Goal: Task Accomplishment & Management: Use online tool/utility

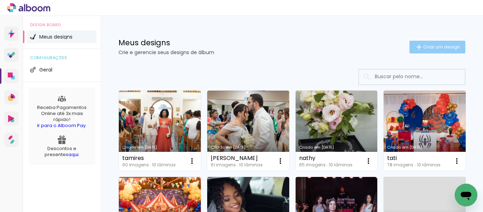
click at [450, 50] on paper-button "Criar um design" at bounding box center [437, 47] width 56 height 13
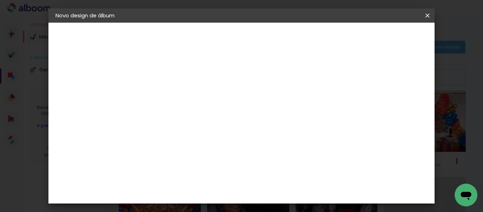
click at [171, 97] on input at bounding box center [171, 94] width 0 height 11
type input "Nay"
type paper-input "Nay"
click at [244, 33] on paper-button "Avançar" at bounding box center [226, 37] width 35 height 12
click at [216, 121] on paper-input-container at bounding box center [189, 113] width 76 height 16
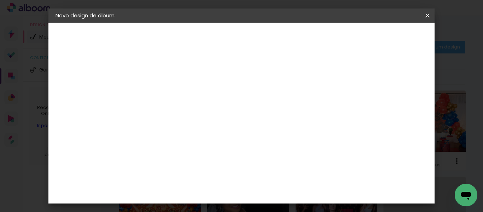
type input "can"
type paper-input "can"
click at [213, 155] on paper-item "Canaan Álbuns" at bounding box center [182, 161] width 62 height 18
click at [0, 0] on slot "Avançar" at bounding box center [0, 0] width 0 height 0
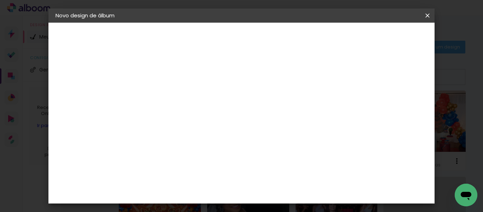
click at [0, 0] on slot "Avançar" at bounding box center [0, 0] width 0 height 0
click at [257, 39] on span "Iniciar design" at bounding box center [248, 40] width 16 height 10
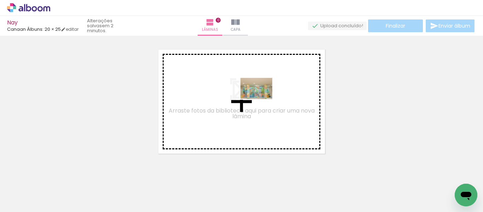
drag, startPoint x: 76, startPoint y: 194, endPoint x: 262, endPoint y: 99, distance: 208.3
click at [262, 99] on quentale-workspace at bounding box center [241, 106] width 483 height 212
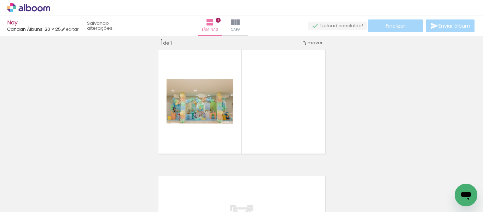
scroll to position [9, 0]
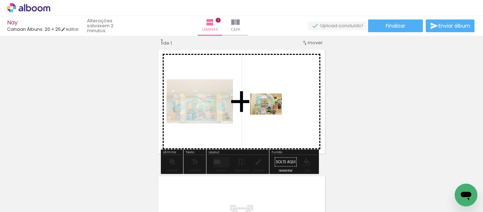
drag, startPoint x: 114, startPoint y: 183, endPoint x: 272, endPoint y: 114, distance: 171.8
click at [272, 114] on quentale-workspace at bounding box center [241, 106] width 483 height 212
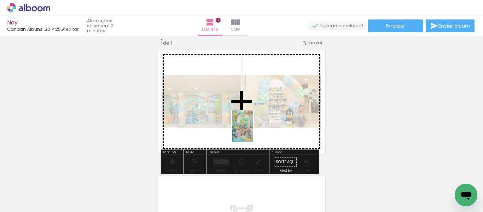
drag, startPoint x: 153, startPoint y: 190, endPoint x: 254, endPoint y: 133, distance: 115.6
click at [254, 133] on quentale-workspace at bounding box center [241, 106] width 483 height 212
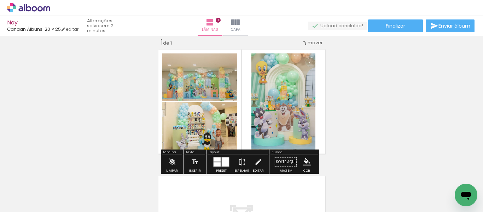
click at [364, 146] on div "Inserir lâmina 1 de 1" at bounding box center [241, 156] width 483 height 254
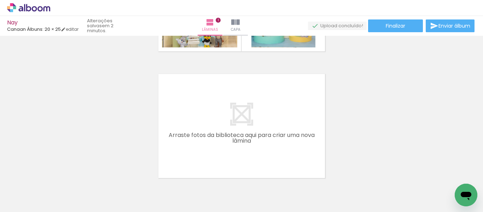
scroll to position [115, 0]
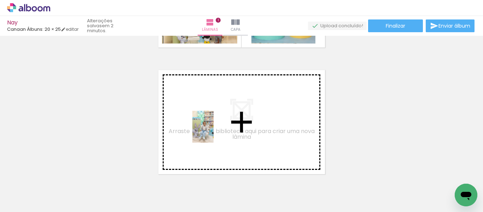
drag, startPoint x: 199, startPoint y: 165, endPoint x: 214, endPoint y: 132, distance: 36.6
click at [214, 132] on quentale-workspace at bounding box center [241, 106] width 483 height 212
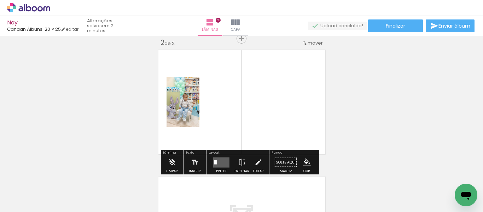
scroll to position [136, 0]
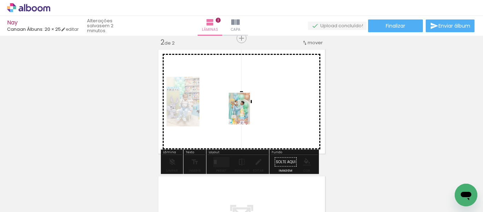
drag, startPoint x: 233, startPoint y: 185, endPoint x: 250, endPoint y: 114, distance: 73.2
click at [250, 114] on quentale-workspace at bounding box center [241, 106] width 483 height 212
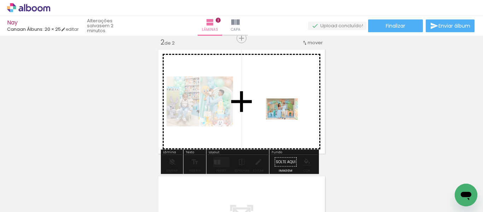
drag, startPoint x: 274, startPoint y: 187, endPoint x: 287, endPoint y: 120, distance: 69.2
click at [287, 120] on quentale-workspace at bounding box center [241, 106] width 483 height 212
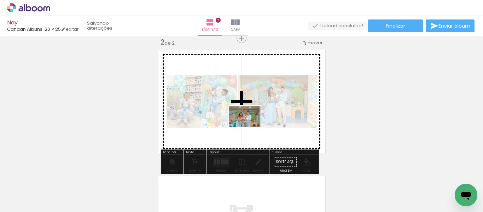
drag, startPoint x: 320, startPoint y: 190, endPoint x: 250, endPoint y: 127, distance: 94.4
click at [250, 127] on quentale-workspace at bounding box center [241, 106] width 483 height 212
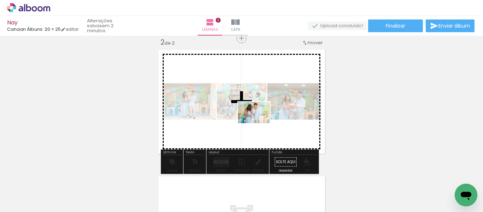
drag, startPoint x: 362, startPoint y: 184, endPoint x: 259, endPoint y: 123, distance: 119.4
click at [259, 123] on quentale-workspace at bounding box center [241, 106] width 483 height 212
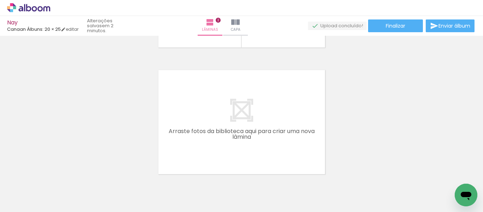
scroll to position [0, 213]
drag, startPoint x: 180, startPoint y: 190, endPoint x: 202, endPoint y: 135, distance: 59.3
click at [202, 135] on quentale-workspace at bounding box center [241, 106] width 483 height 212
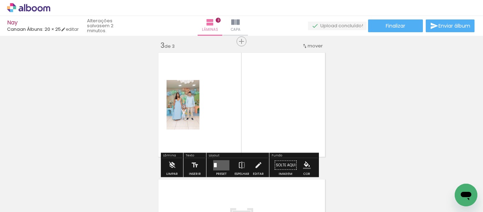
scroll to position [262, 0]
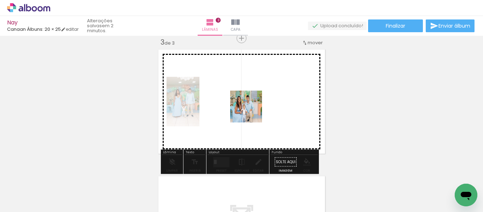
drag, startPoint x: 220, startPoint y: 188, endPoint x: 251, endPoint y: 112, distance: 82.5
click at [251, 112] on quentale-workspace at bounding box center [241, 106] width 483 height 212
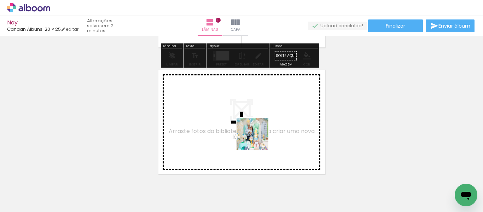
drag, startPoint x: 258, startPoint y: 192, endPoint x: 258, endPoint y: 138, distance: 54.5
click at [258, 138] on quentale-workspace at bounding box center [241, 106] width 483 height 212
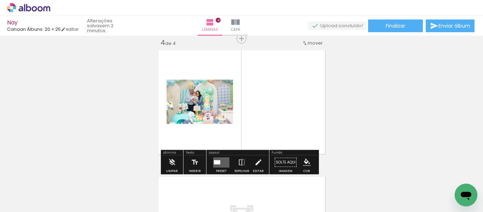
scroll to position [389, 0]
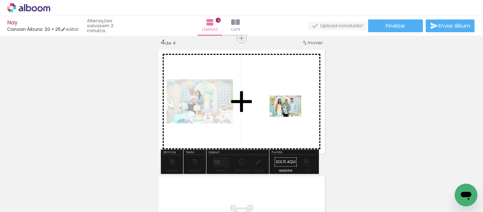
drag, startPoint x: 294, startPoint y: 186, endPoint x: 291, endPoint y: 113, distance: 72.9
click at [291, 113] on quentale-workspace at bounding box center [241, 106] width 483 height 212
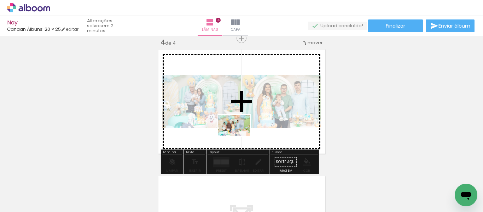
drag, startPoint x: 332, startPoint y: 188, endPoint x: 239, endPoint y: 136, distance: 106.1
click at [239, 136] on quentale-workspace at bounding box center [241, 106] width 483 height 212
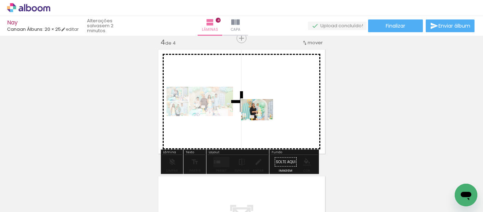
drag, startPoint x: 372, startPoint y: 185, endPoint x: 262, endPoint y: 120, distance: 127.8
click at [262, 120] on quentale-workspace at bounding box center [241, 106] width 483 height 212
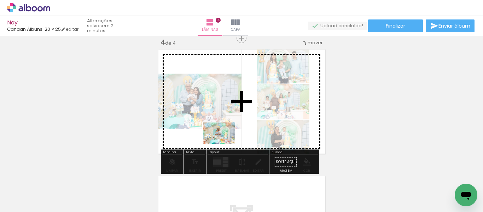
drag, startPoint x: 421, startPoint y: 191, endPoint x: 223, endPoint y: 144, distance: 203.2
click at [223, 144] on quentale-workspace at bounding box center [241, 106] width 483 height 212
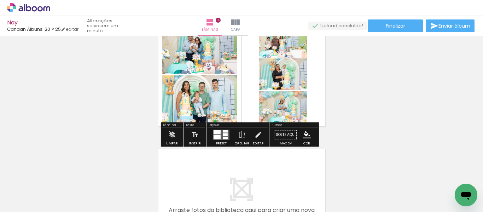
scroll to position [424, 0]
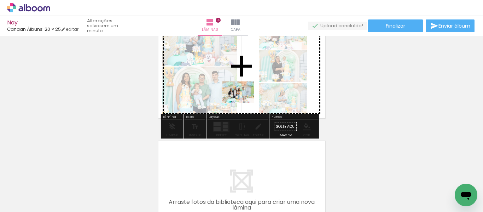
drag, startPoint x: 150, startPoint y: 186, endPoint x: 245, endPoint y: 100, distance: 128.2
click at [245, 100] on quentale-workspace at bounding box center [241, 106] width 483 height 212
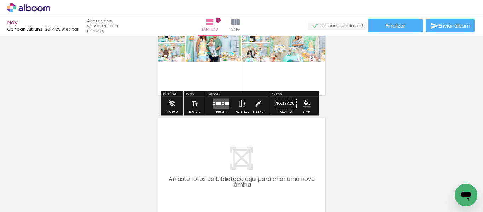
scroll to position [460, 0]
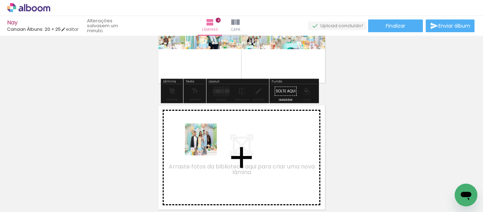
drag, startPoint x: 190, startPoint y: 188, endPoint x: 218, endPoint y: 130, distance: 64.7
click at [218, 130] on quentale-workspace at bounding box center [241, 106] width 483 height 212
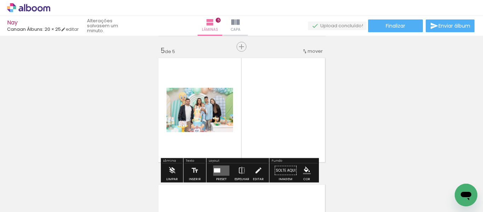
scroll to position [516, 0]
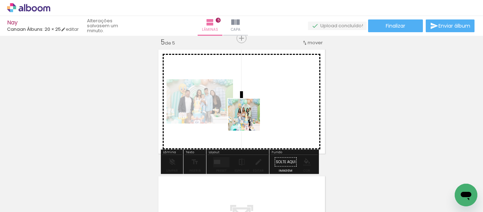
drag, startPoint x: 224, startPoint y: 188, endPoint x: 257, endPoint y: 130, distance: 66.5
click at [253, 112] on quentale-workspace at bounding box center [241, 106] width 483 height 212
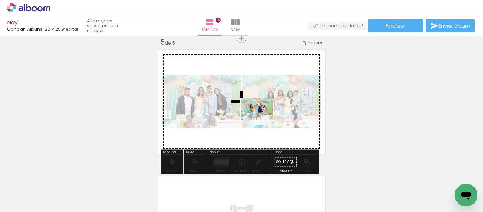
drag, startPoint x: 254, startPoint y: 185, endPoint x: 262, endPoint y: 120, distance: 66.3
click at [262, 120] on quentale-workspace at bounding box center [241, 106] width 483 height 212
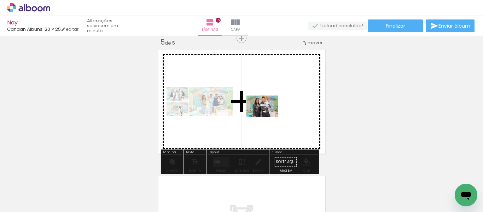
drag, startPoint x: 289, startPoint y: 181, endPoint x: 270, endPoint y: 119, distance: 65.1
click at [268, 115] on quentale-workspace at bounding box center [241, 106] width 483 height 212
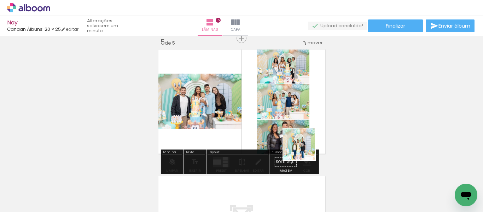
drag, startPoint x: 342, startPoint y: 180, endPoint x: 257, endPoint y: 118, distance: 104.5
click at [257, 118] on quentale-workspace at bounding box center [241, 106] width 483 height 212
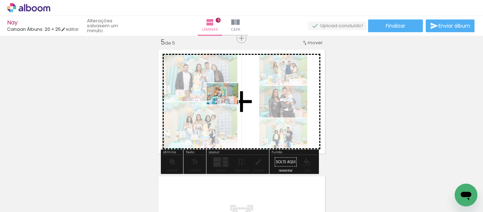
drag, startPoint x: 384, startPoint y: 192, endPoint x: 228, endPoint y: 104, distance: 178.7
click at [228, 104] on quentale-workspace at bounding box center [241, 106] width 483 height 212
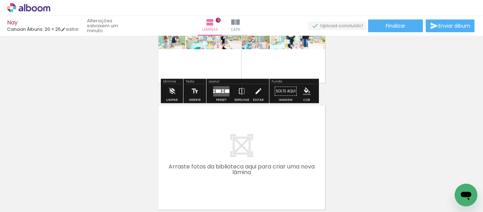
scroll to position [0, 749]
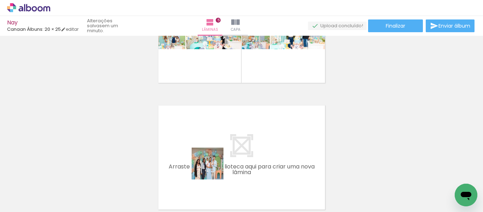
drag, startPoint x: 199, startPoint y: 191, endPoint x: 227, endPoint y: 139, distance: 59.0
click at [227, 139] on quentale-workspace at bounding box center [241, 106] width 483 height 212
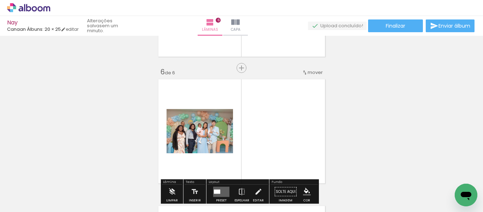
scroll to position [642, 0]
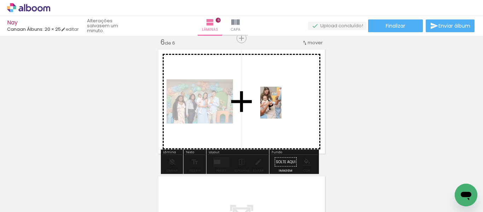
drag, startPoint x: 253, startPoint y: 161, endPoint x: 281, endPoint y: 108, distance: 60.0
click at [281, 108] on quentale-workspace at bounding box center [241, 106] width 483 height 212
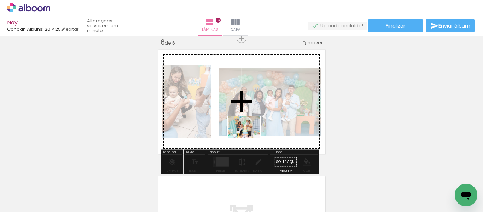
drag, startPoint x: 278, startPoint y: 187, endPoint x: 249, endPoint y: 137, distance: 57.9
click at [249, 137] on quentale-workspace at bounding box center [241, 106] width 483 height 212
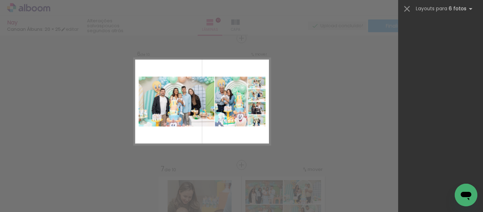
scroll to position [8132, 0]
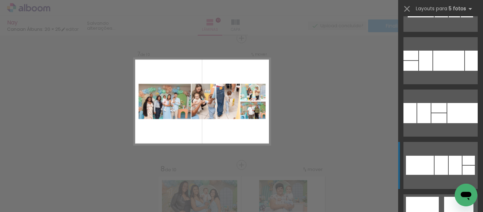
scroll to position [1556, 0]
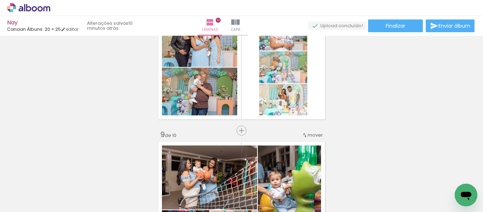
scroll to position [945, 0]
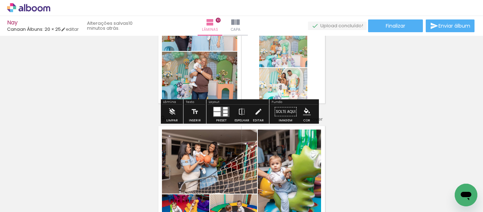
click at [214, 114] on div at bounding box center [217, 114] width 7 height 4
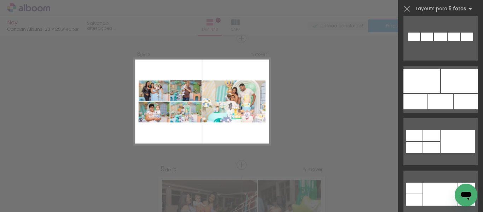
scroll to position [530, 0]
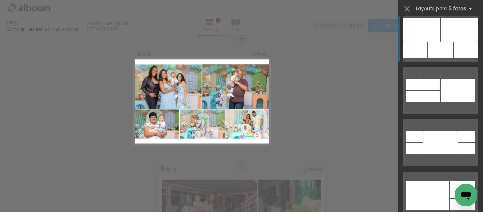
click at [452, 39] on div at bounding box center [459, 30] width 37 height 24
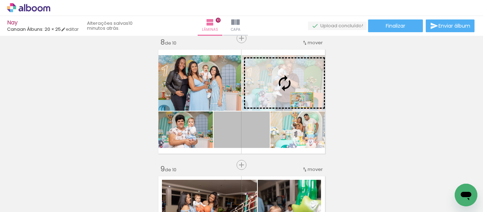
drag, startPoint x: 254, startPoint y: 141, endPoint x: 299, endPoint y: 100, distance: 61.1
click at [0, 0] on slot at bounding box center [0, 0] width 0 height 0
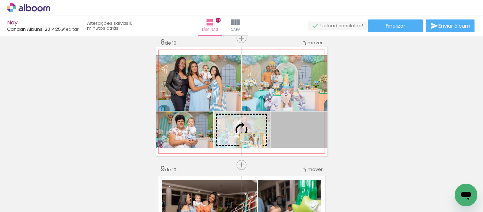
drag, startPoint x: 315, startPoint y: 142, endPoint x: 248, endPoint y: 140, distance: 67.9
click at [0, 0] on slot at bounding box center [0, 0] width 0 height 0
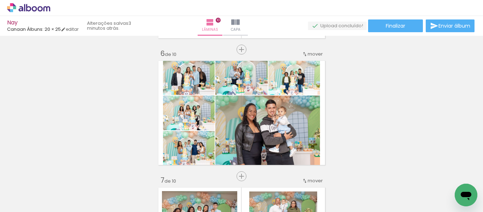
scroll to position [648, 0]
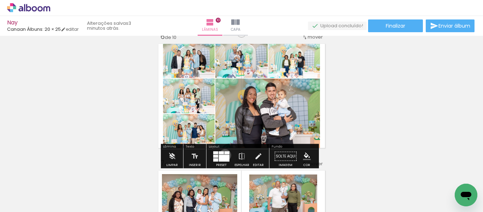
click at [223, 155] on div at bounding box center [224, 158] width 11 height 7
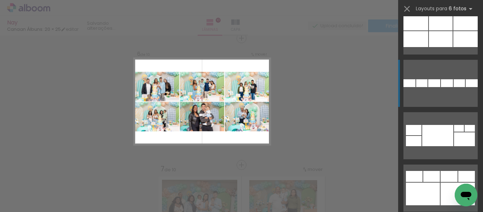
scroll to position [3821, 0]
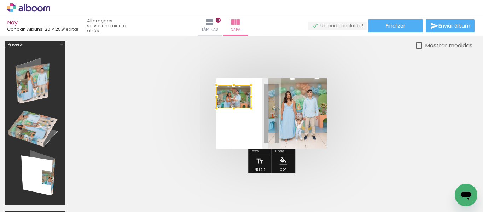
scroll to position [0, 141]
drag, startPoint x: 225, startPoint y: 103, endPoint x: 226, endPoint y: 89, distance: 14.2
click at [226, 89] on div at bounding box center [233, 89] width 35 height 23
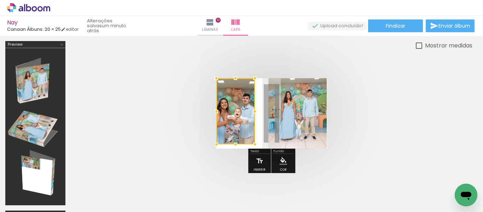
drag, startPoint x: 234, startPoint y: 102, endPoint x: 233, endPoint y: 150, distance: 47.8
click at [233, 150] on div at bounding box center [235, 144] width 14 height 14
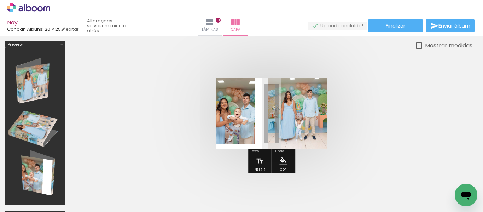
click at [247, 117] on quentale-photo at bounding box center [235, 111] width 39 height 66
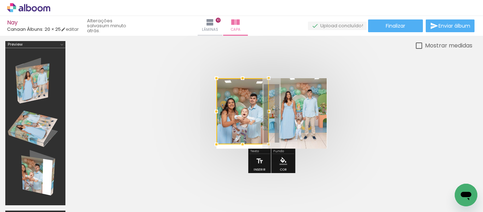
drag, startPoint x: 254, startPoint y: 113, endPoint x: 268, endPoint y: 116, distance: 14.0
click at [268, 116] on div at bounding box center [269, 111] width 14 height 14
click at [366, 105] on quentale-cover at bounding box center [271, 113] width 345 height 70
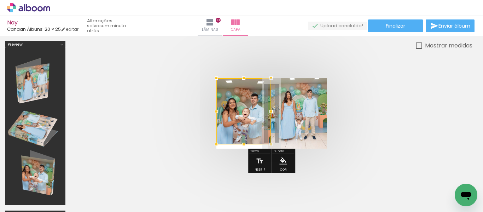
click at [273, 113] on div at bounding box center [271, 111] width 14 height 14
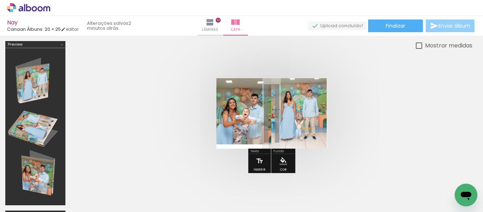
click at [456, 28] on span "Enviar álbum" at bounding box center [454, 25] width 32 height 5
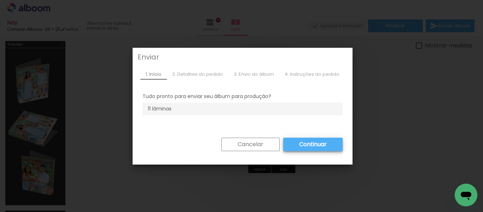
click at [0, 0] on slot "Cancelar" at bounding box center [0, 0] width 0 height 0
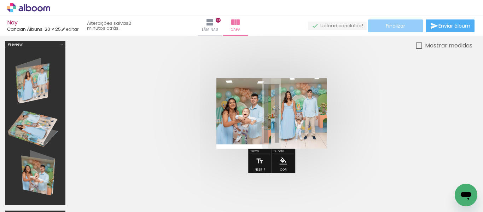
click at [381, 27] on paper-button "Finalizar" at bounding box center [395, 25] width 55 height 13
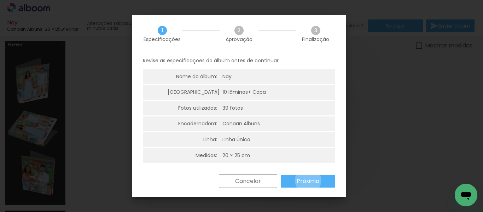
click at [0, 0] on slot "Próximo" at bounding box center [0, 0] width 0 height 0
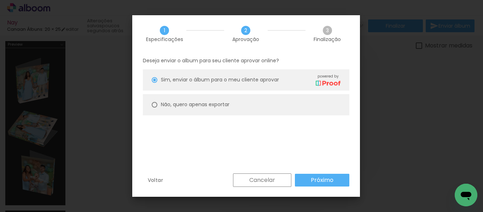
click at [0, 0] on slot "Não, quero apenas exportar" at bounding box center [0, 0] width 0 height 0
type paper-radio-button "on"
click at [0, 0] on slot "Próximo" at bounding box center [0, 0] width 0 height 0
type input "Alta, 300 DPI"
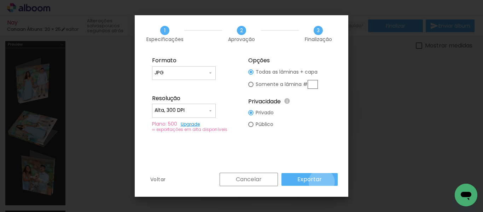
click at [323, 182] on paper-button "Exportar" at bounding box center [309, 179] width 56 height 13
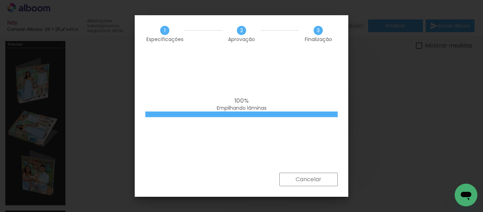
scroll to position [0, 141]
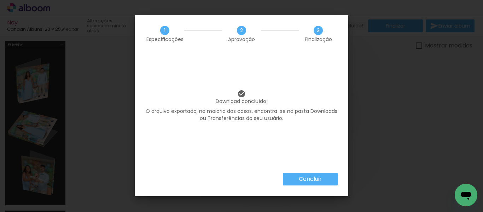
scroll to position [0, 141]
click at [0, 0] on slot "Concluir" at bounding box center [0, 0] width 0 height 0
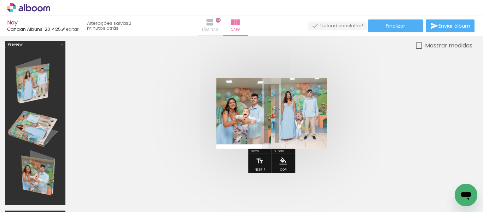
click at [214, 25] on iron-icon at bounding box center [210, 22] width 8 height 8
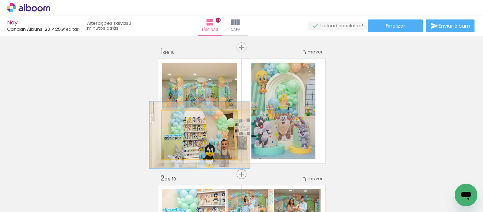
drag, startPoint x: 179, startPoint y: 121, endPoint x: 187, endPoint y: 120, distance: 8.2
click at [187, 120] on div at bounding box center [186, 118] width 11 height 11
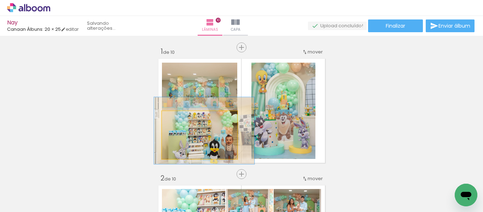
drag, startPoint x: 200, startPoint y: 145, endPoint x: 204, endPoint y: 142, distance: 4.5
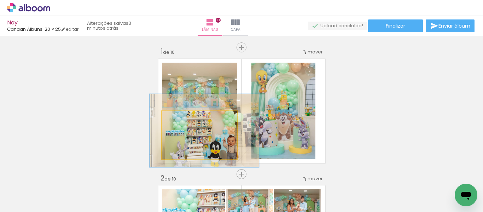
type paper-slider "145"
click at [188, 118] on div at bounding box center [191, 118] width 6 height 6
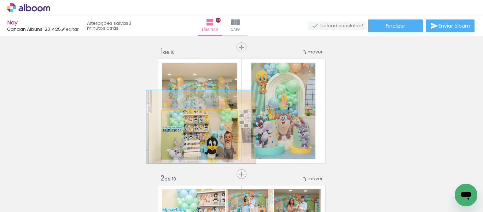
drag, startPoint x: 190, startPoint y: 146, endPoint x: 187, endPoint y: 142, distance: 5.0
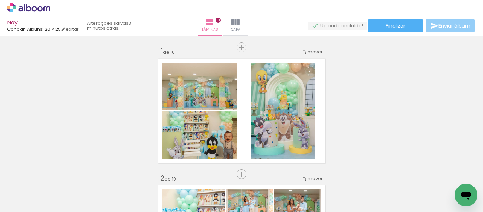
click at [455, 26] on span "Enviar álbum" at bounding box center [454, 25] width 32 height 5
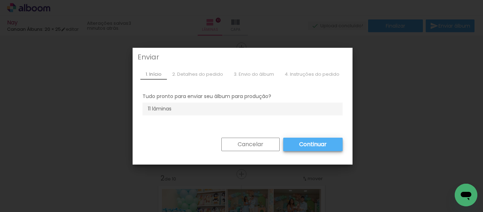
click at [0, 0] on slot "Cancelar" at bounding box center [0, 0] width 0 height 0
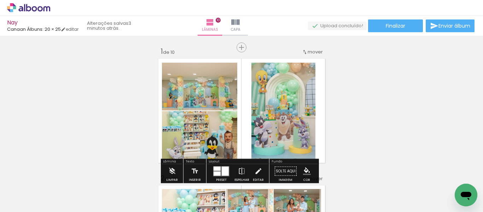
click at [394, 18] on div "Nay Canaan Álbuns: 20 × 25 editar 3 minutos atrás. Lâminas 10 Capa Finalizar En…" at bounding box center [241, 18] width 483 height 36
click at [394, 24] on span "Finalizar" at bounding box center [395, 25] width 19 height 5
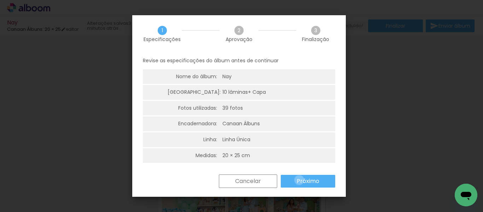
click at [0, 0] on slot "Próximo" at bounding box center [0, 0] width 0 height 0
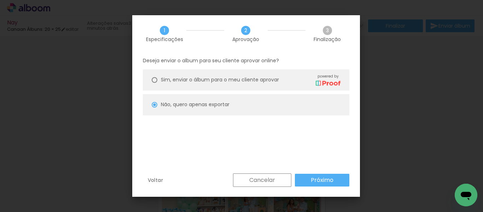
click at [314, 187] on div "Voltar Cancelar Próximo" at bounding box center [246, 185] width 228 height 24
click at [0, 0] on slot "Próximo" at bounding box center [0, 0] width 0 height 0
type input "Alta, 300 DPI"
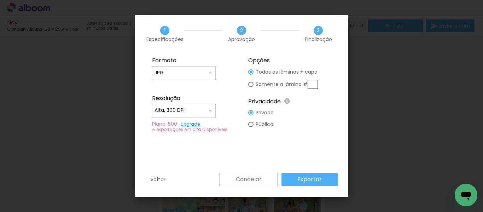
click at [0, 0] on slot "Exportar" at bounding box center [0, 0] width 0 height 0
